Goal: Task Accomplishment & Management: Manage account settings

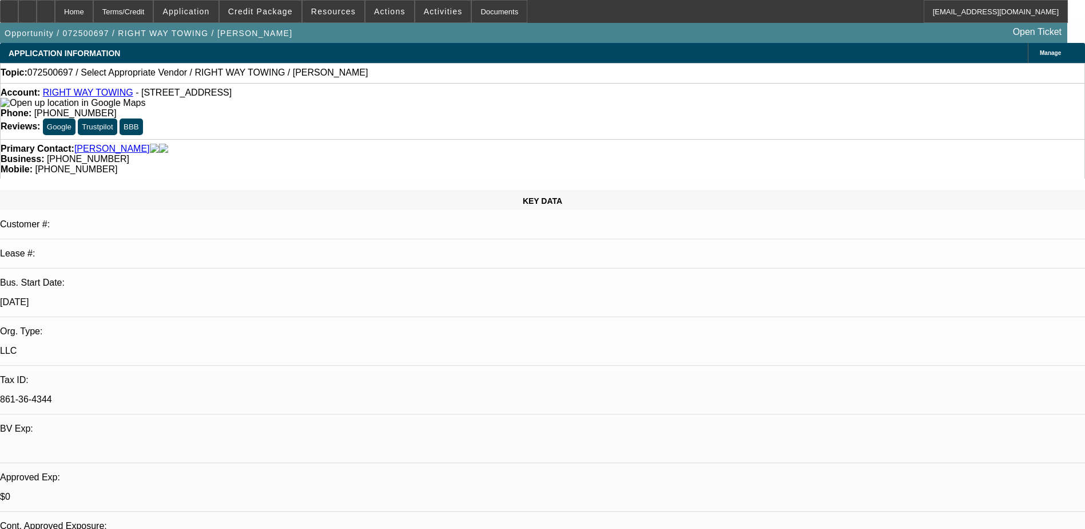
select select "0"
select select "2"
select select "0.1"
select select "4"
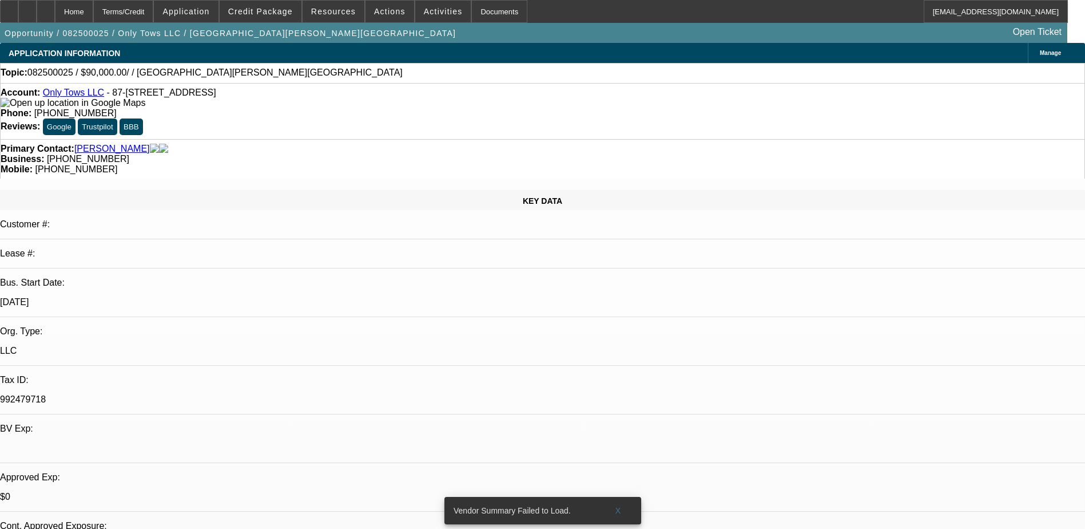
select select "0"
select select "2"
select select "0.1"
select select "4"
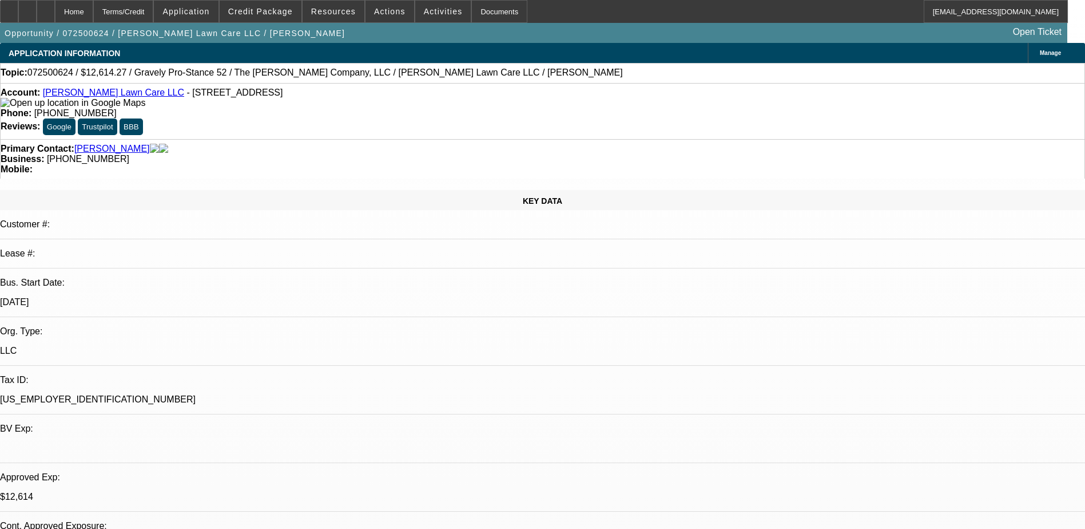
select select "0"
select select "0.1"
select select "0"
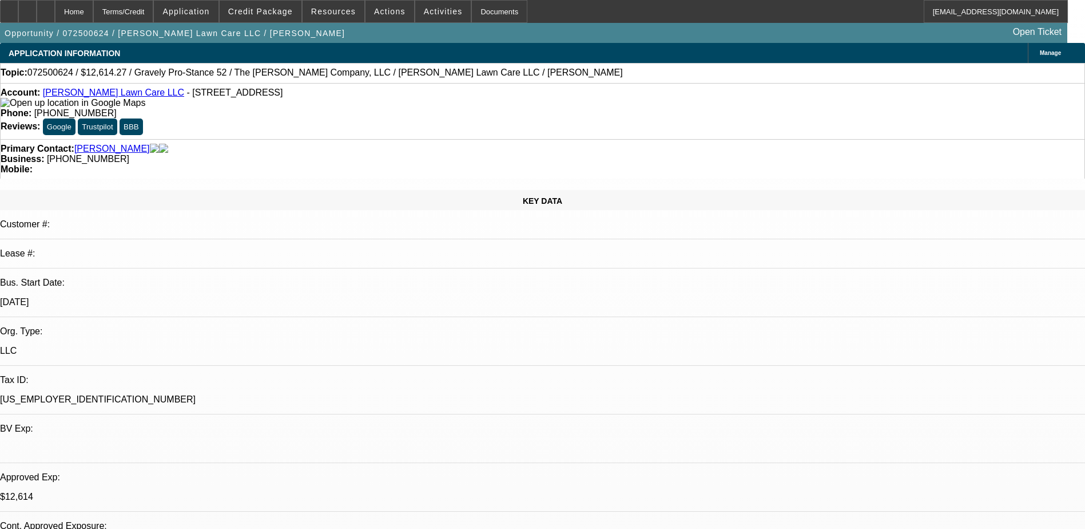
select select "0.1"
select select "0"
select select "2"
select select "0.15"
select select "0.2"
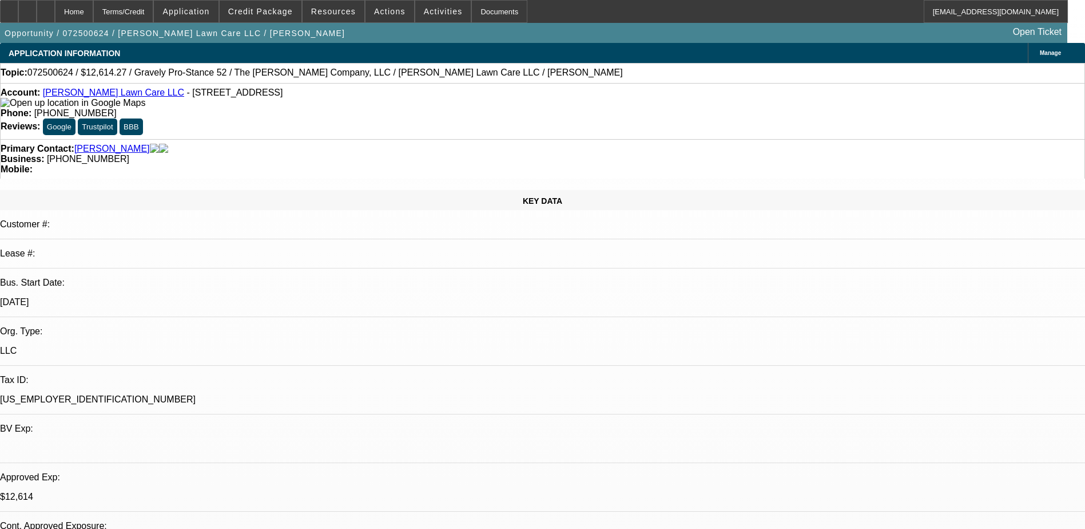
select select "2"
select select "0"
select select "1"
select select "4"
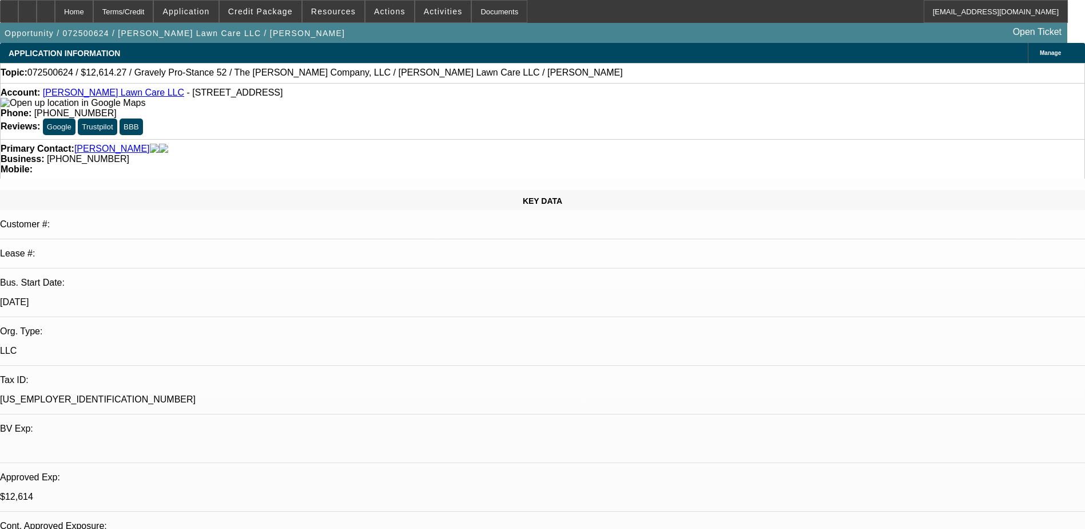
select select "1"
select select "4"
select select "1"
select select "2"
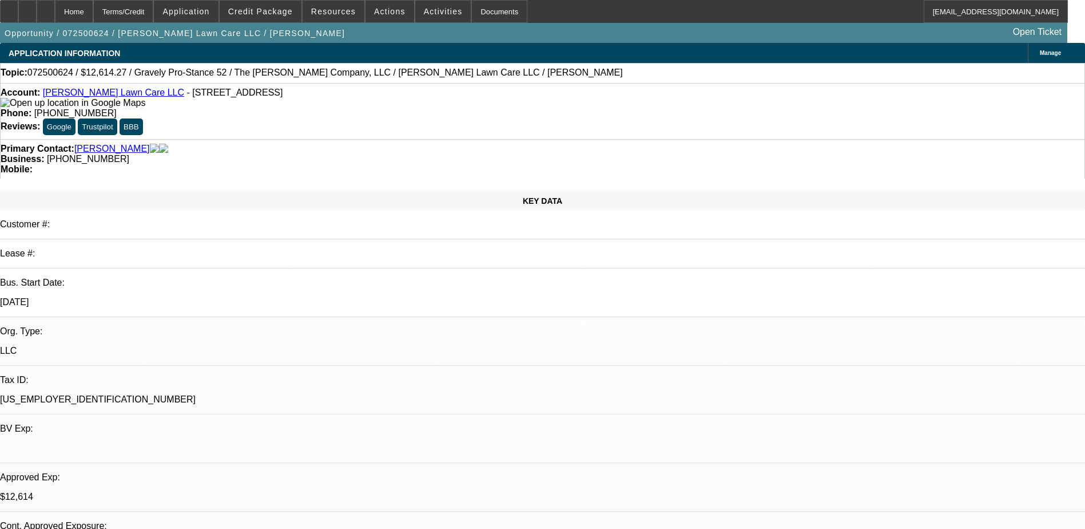
select select "16"
select select "1"
select select "2"
select select "6"
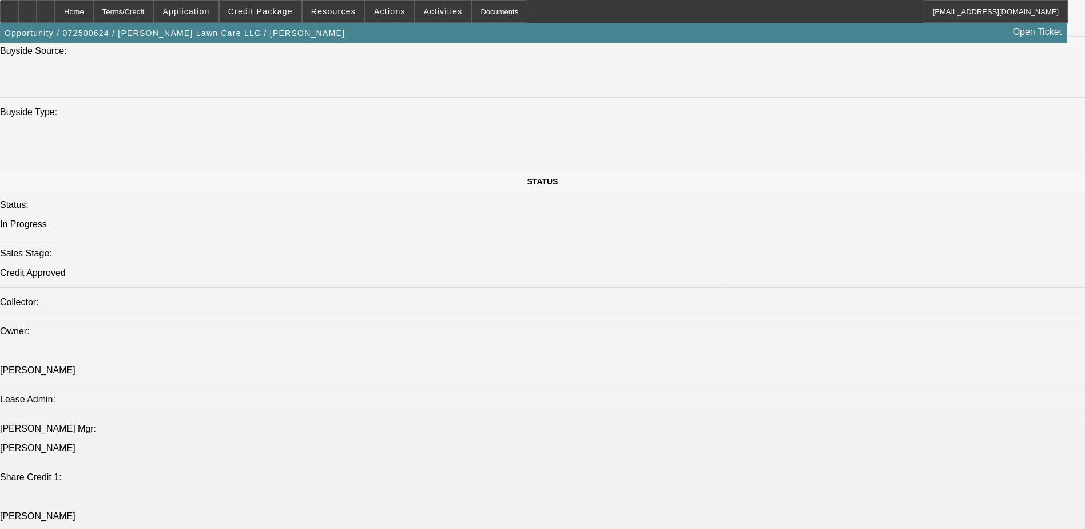
scroll to position [1316, 0]
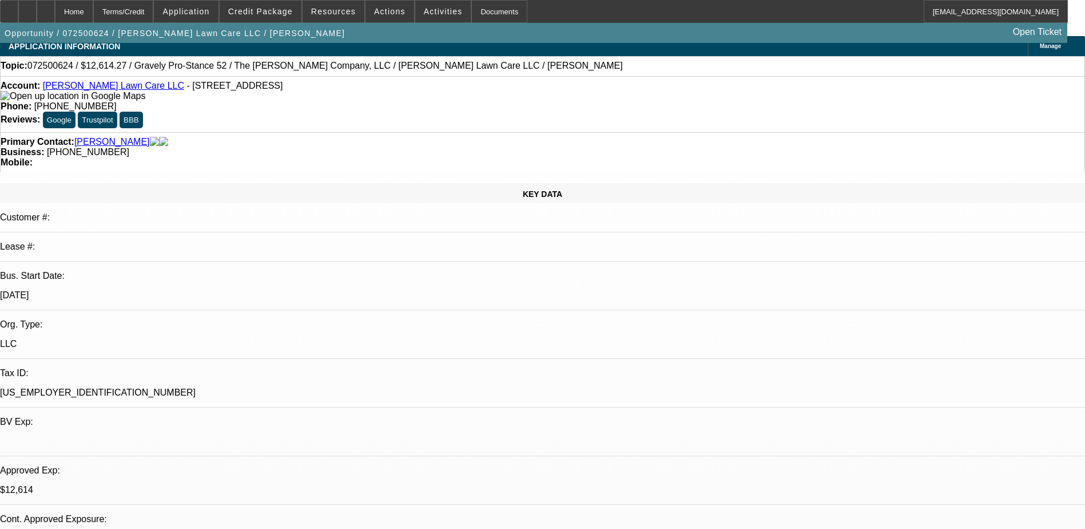
scroll to position [0, 0]
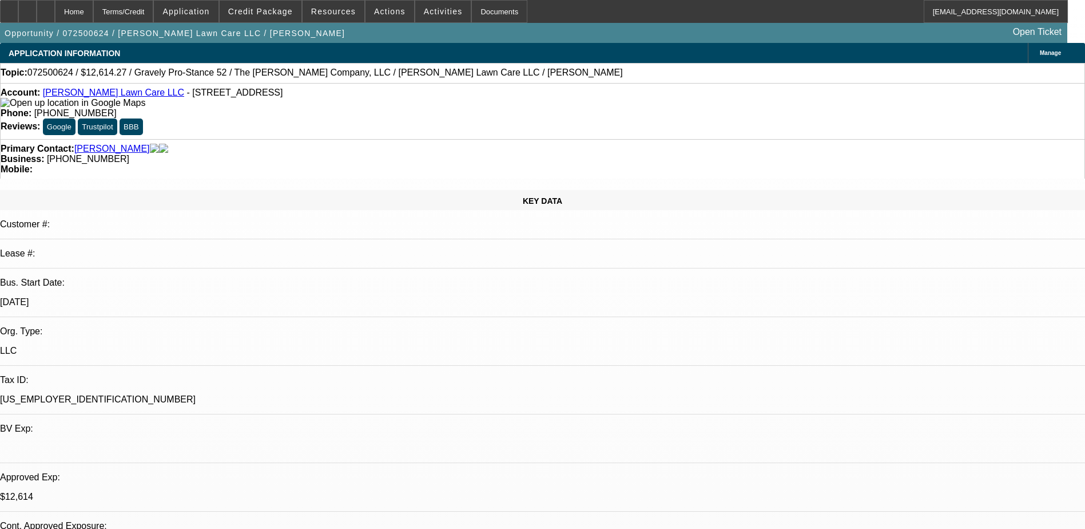
click at [88, 97] on link "Lammon Lawn Care LLC" at bounding box center [113, 93] width 141 height 10
drag, startPoint x: 471, startPoint y: 119, endPoint x: 408, endPoint y: 129, distance: 63.8
click at [408, 139] on div "Primary Contact: Lammon, Joseph Business: (316) 253-2556 Mobile:" at bounding box center [542, 158] width 1085 height 39
copy span "(316) 253-2556"
click at [242, 190] on div "KEY DATA Customer #: Lease #: Bus. Start Date: 3/1/20 Org. Type: LLC Tax ID: 92…" at bounding box center [542, 451] width 1085 height 523
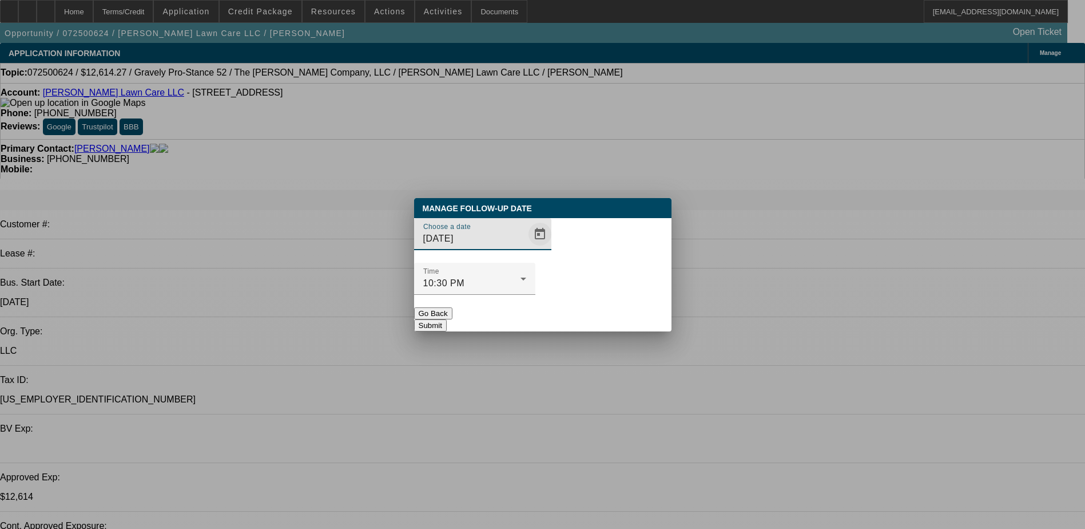
click at [526, 248] on span "Open calendar" at bounding box center [539, 233] width 27 height 27
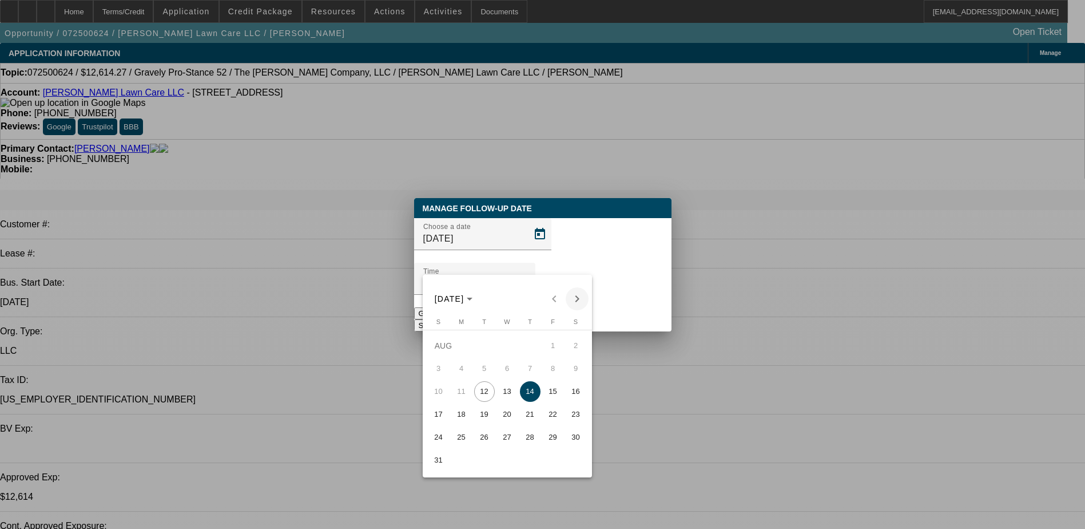
click at [588, 299] on span "Next month" at bounding box center [577, 298] width 23 height 23
click at [521, 402] on button "11" at bounding box center [530, 391] width 23 height 23
type input "9/11/2025"
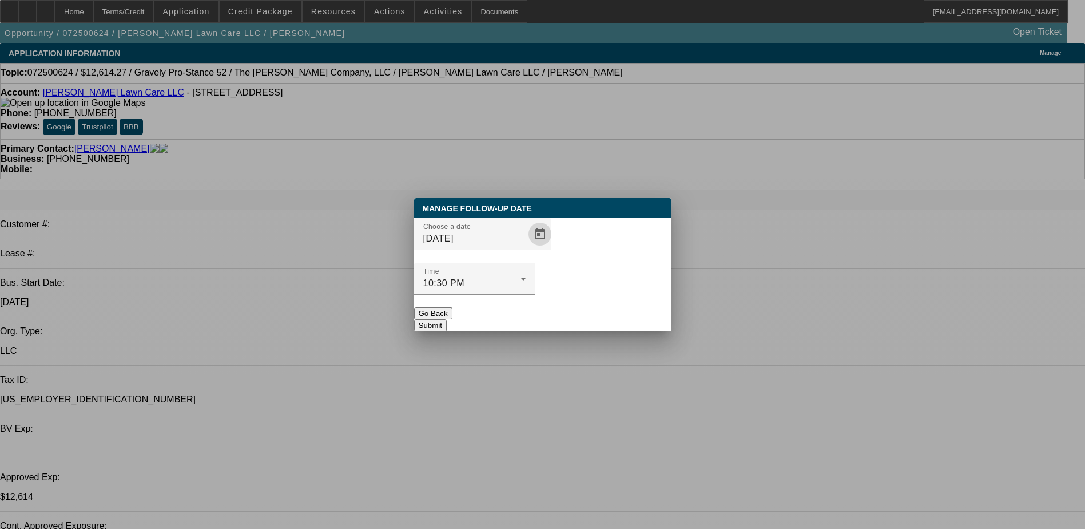
click at [447, 319] on button "Submit" at bounding box center [430, 325] width 33 height 12
